Goal: Task Accomplishment & Management: Use online tool/utility

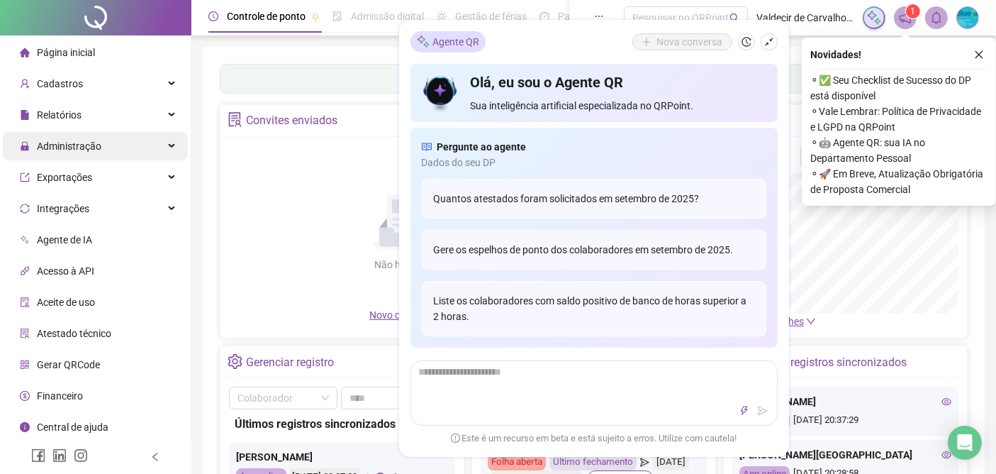
click at [57, 142] on span "Administração" at bounding box center [69, 145] width 65 height 11
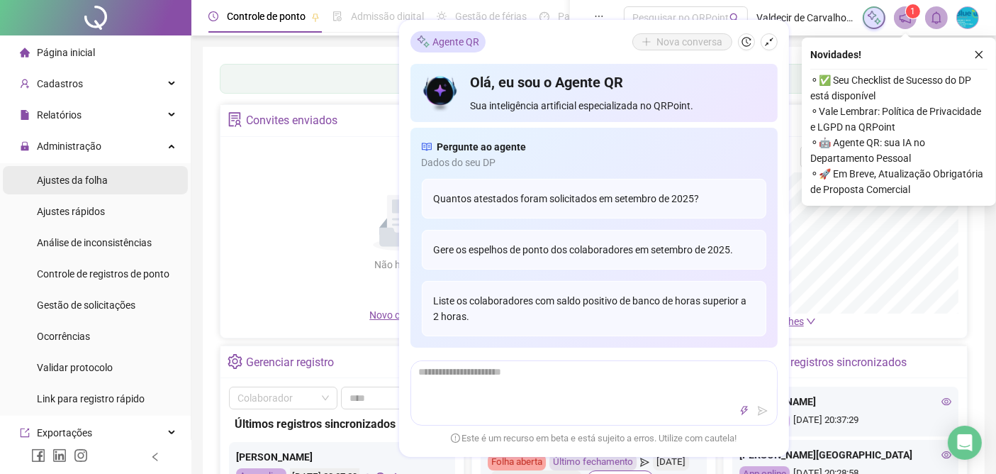
click at [67, 179] on span "Ajustes da folha" at bounding box center [72, 179] width 71 height 11
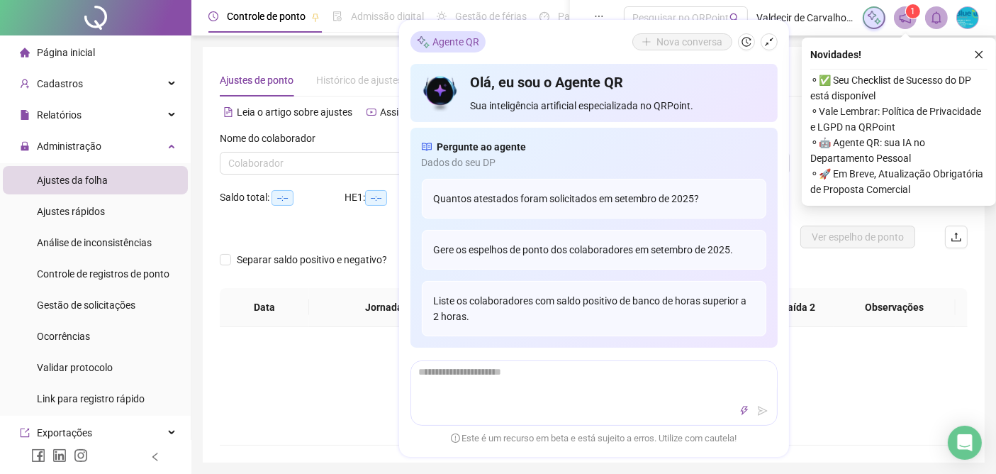
type input "**********"
click at [978, 55] on icon "close" at bounding box center [980, 55] width 8 height 8
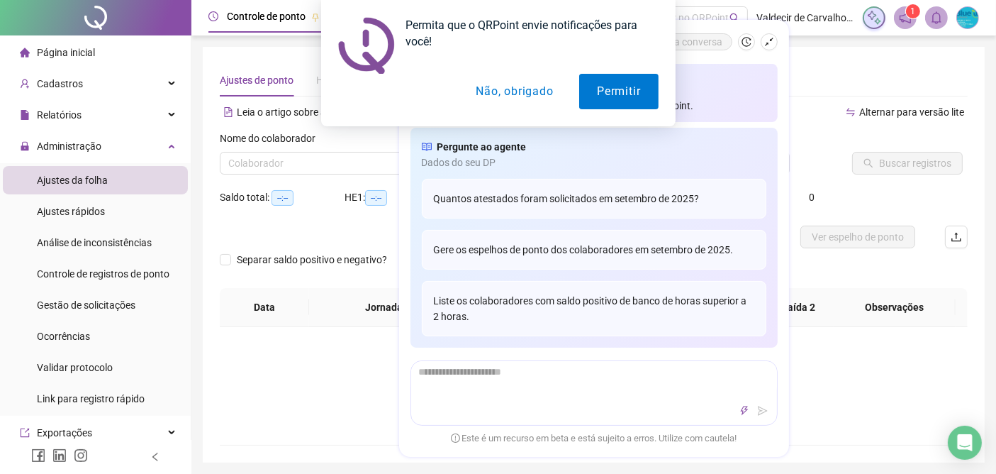
click at [485, 94] on button "Não, obrigado" at bounding box center [514, 91] width 113 height 35
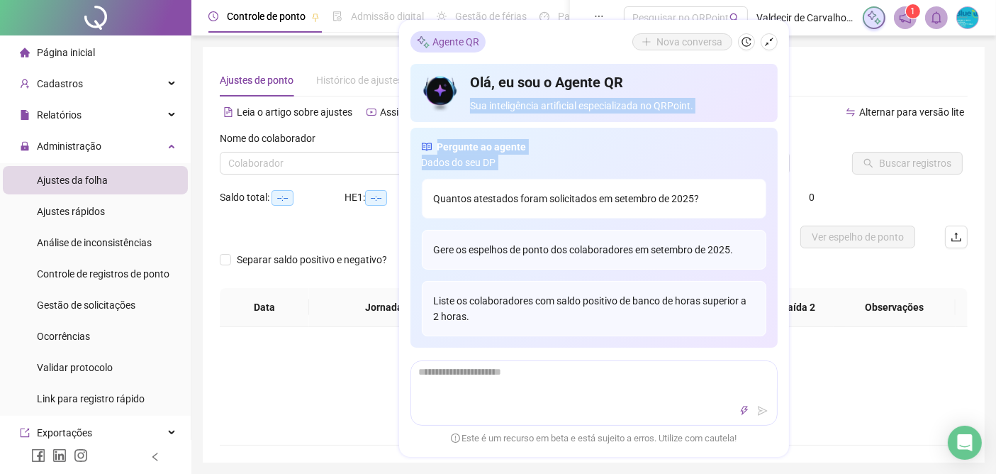
drag, startPoint x: 766, startPoint y: 82, endPoint x: 758, endPoint y: 187, distance: 105.9
click at [759, 188] on div "Olá, eu sou o Agente QR Sua inteligência artificial especializada no QRPoint. P…" at bounding box center [594, 206] width 367 height 284
click at [753, 161] on span "Dados do seu DP" at bounding box center [594, 163] width 345 height 16
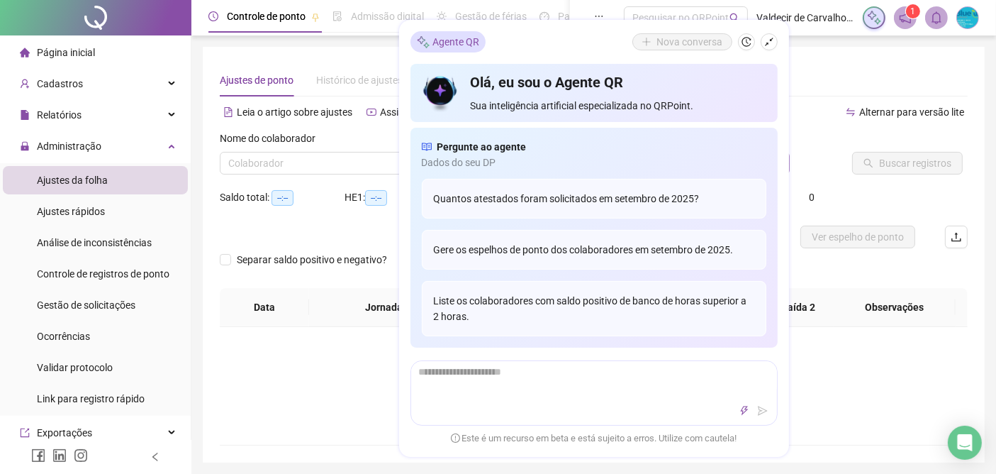
click at [789, 155] on div "*" at bounding box center [758, 162] width 62 height 21
click at [435, 42] on div "Agente QR" at bounding box center [448, 41] width 75 height 21
click at [747, 41] on icon "history" at bounding box center [747, 42] width 10 height 10
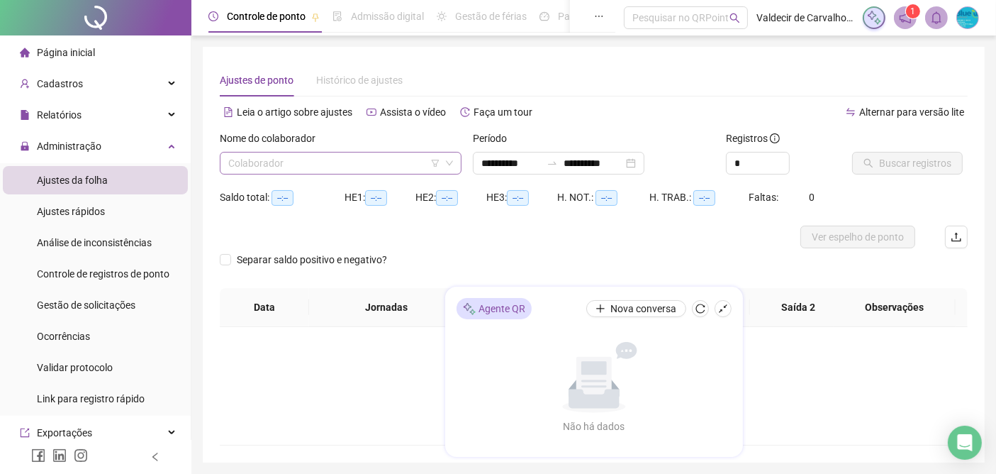
click at [299, 164] on input "search" at bounding box center [334, 162] width 212 height 21
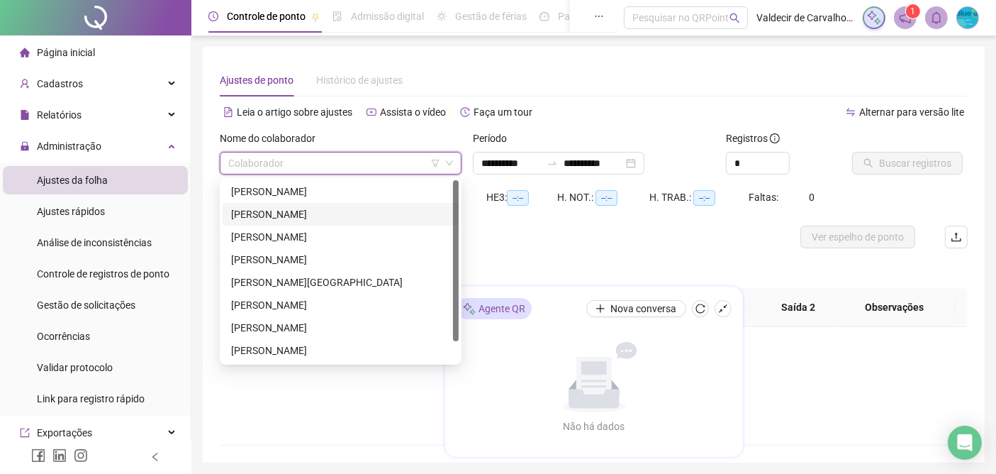
click at [290, 211] on div "[PERSON_NAME]" at bounding box center [340, 214] width 219 height 16
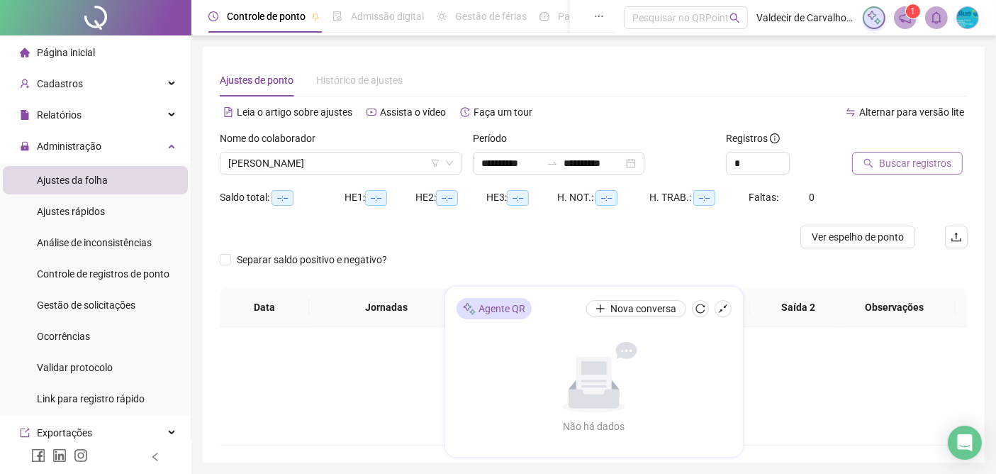
click at [886, 163] on span "Buscar registros" at bounding box center [915, 163] width 72 height 16
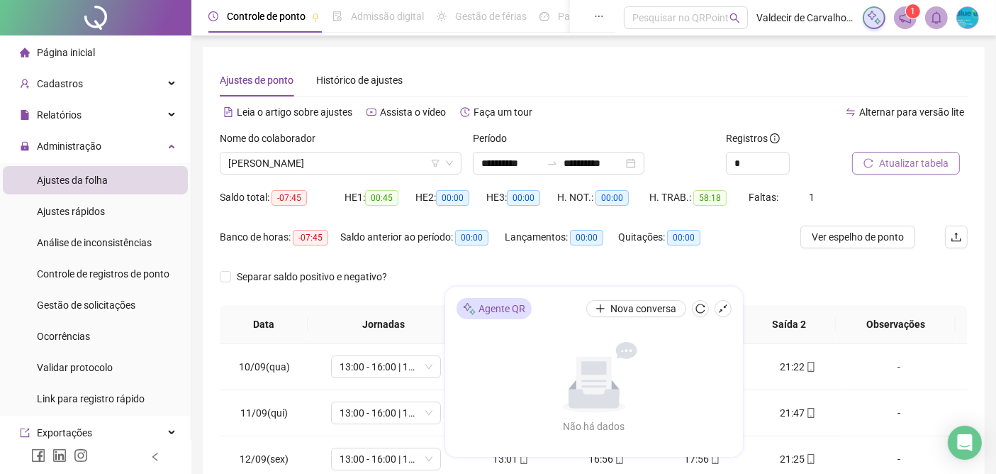
click at [887, 161] on span "Atualizar tabela" at bounding box center [913, 163] width 69 height 16
click at [849, 239] on span "Ver espelho de ponto" at bounding box center [858, 237] width 92 height 16
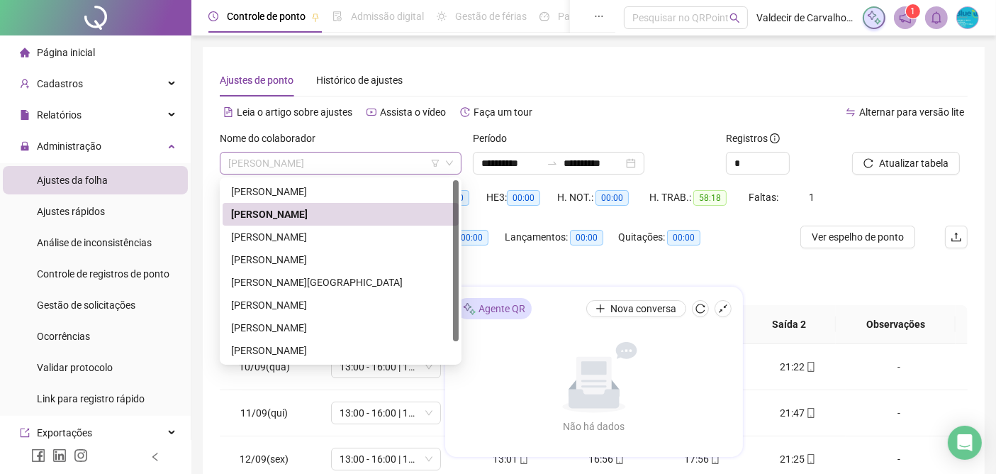
click at [359, 159] on span "[PERSON_NAME]" at bounding box center [340, 162] width 225 height 21
click at [257, 235] on div "[PERSON_NAME]" at bounding box center [340, 237] width 219 height 16
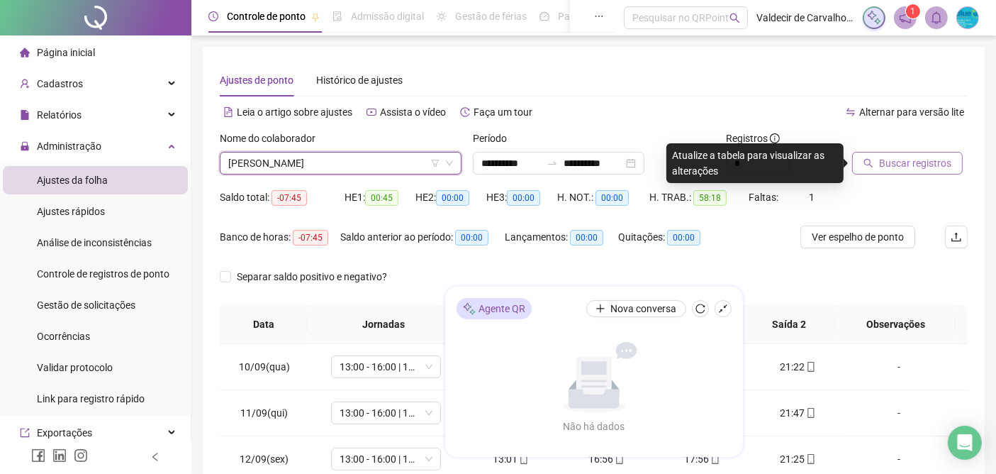
click at [897, 167] on span "Buscar registros" at bounding box center [915, 163] width 72 height 16
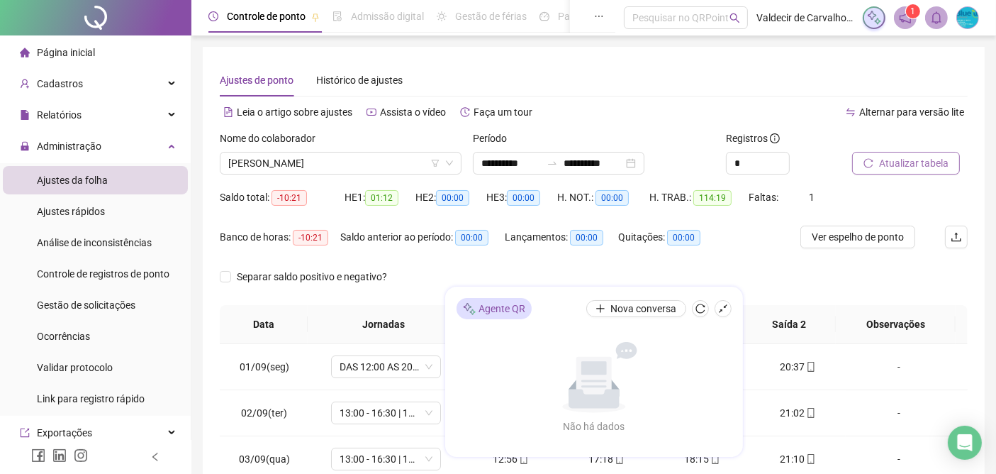
click at [898, 167] on span "Atualizar tabela" at bounding box center [913, 163] width 69 height 16
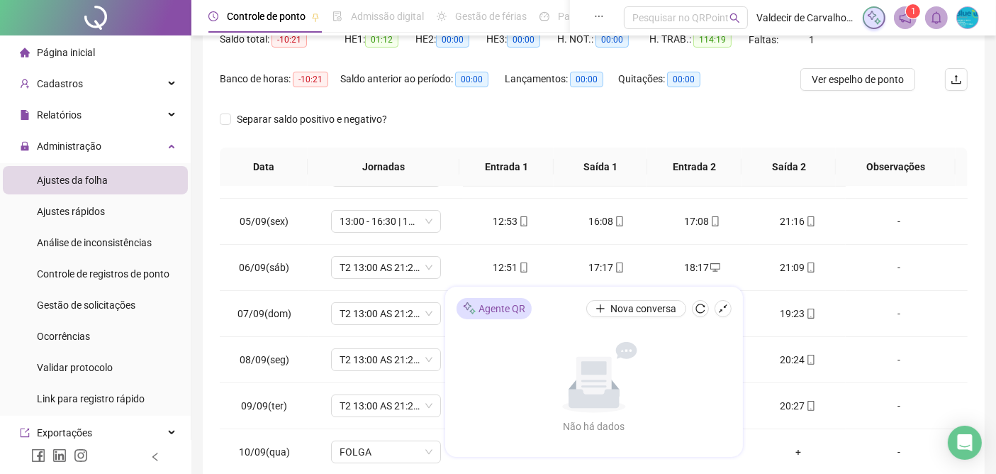
scroll to position [236, 0]
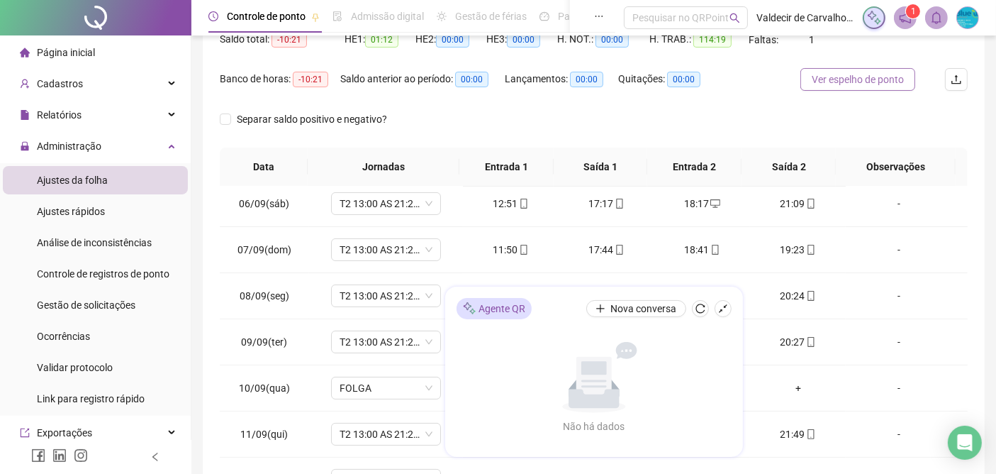
click at [830, 79] on span "Ver espelho de ponto" at bounding box center [858, 80] width 92 height 16
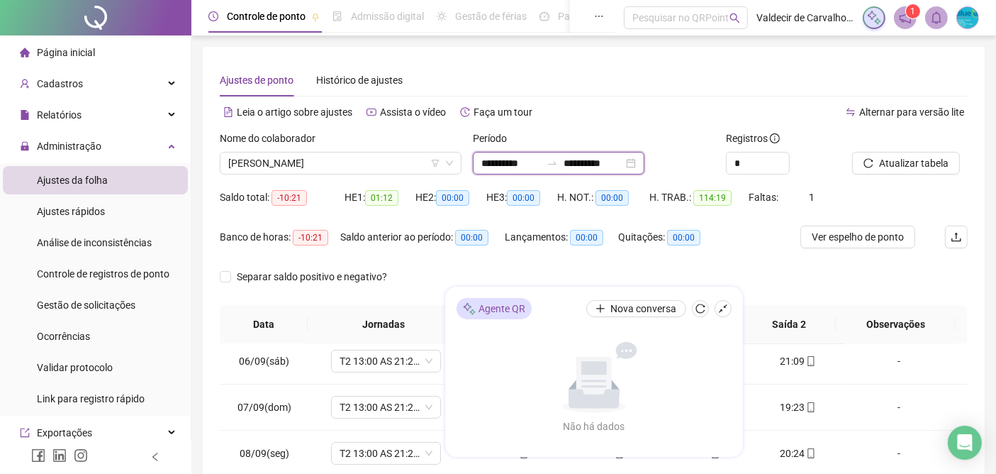
click at [623, 163] on input "**********" at bounding box center [594, 163] width 60 height 16
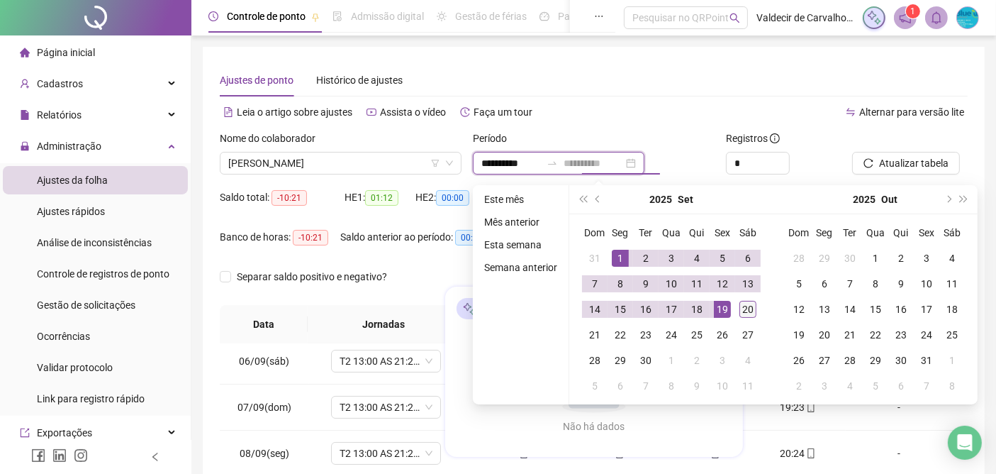
type input "**********"
click at [743, 308] on div "20" at bounding box center [748, 309] width 17 height 17
type input "**********"
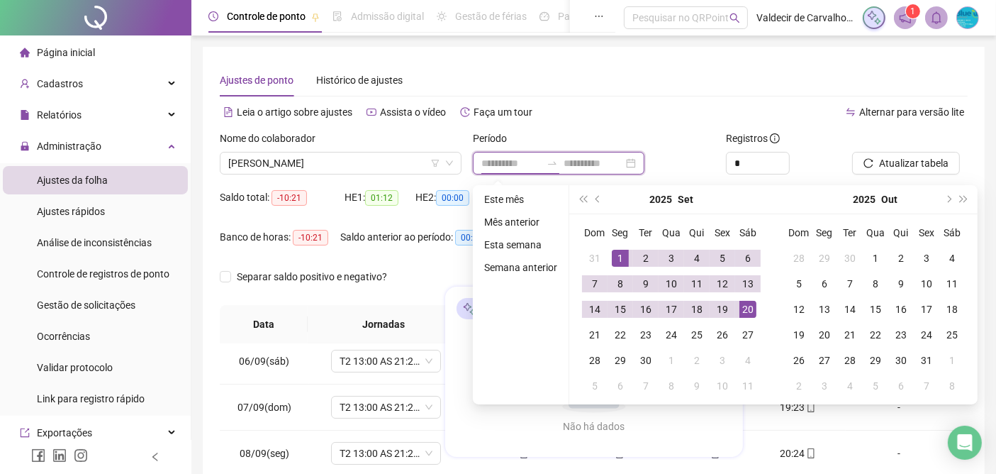
type input "**********"
click at [616, 252] on div "1" at bounding box center [620, 258] width 17 height 17
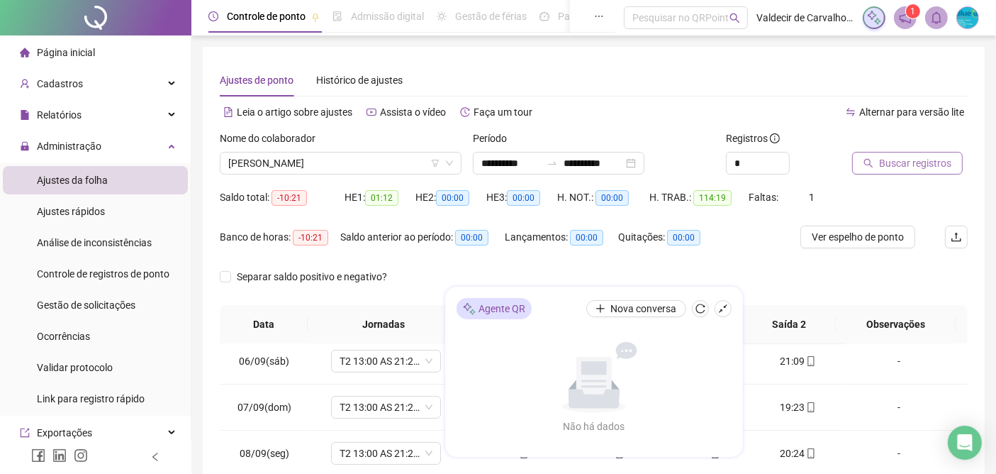
click at [908, 164] on span "Buscar registros" at bounding box center [915, 163] width 72 height 16
click at [874, 238] on span "Ver espelho de ponto" at bounding box center [858, 237] width 92 height 16
